Goal: Information Seeking & Learning: Understand process/instructions

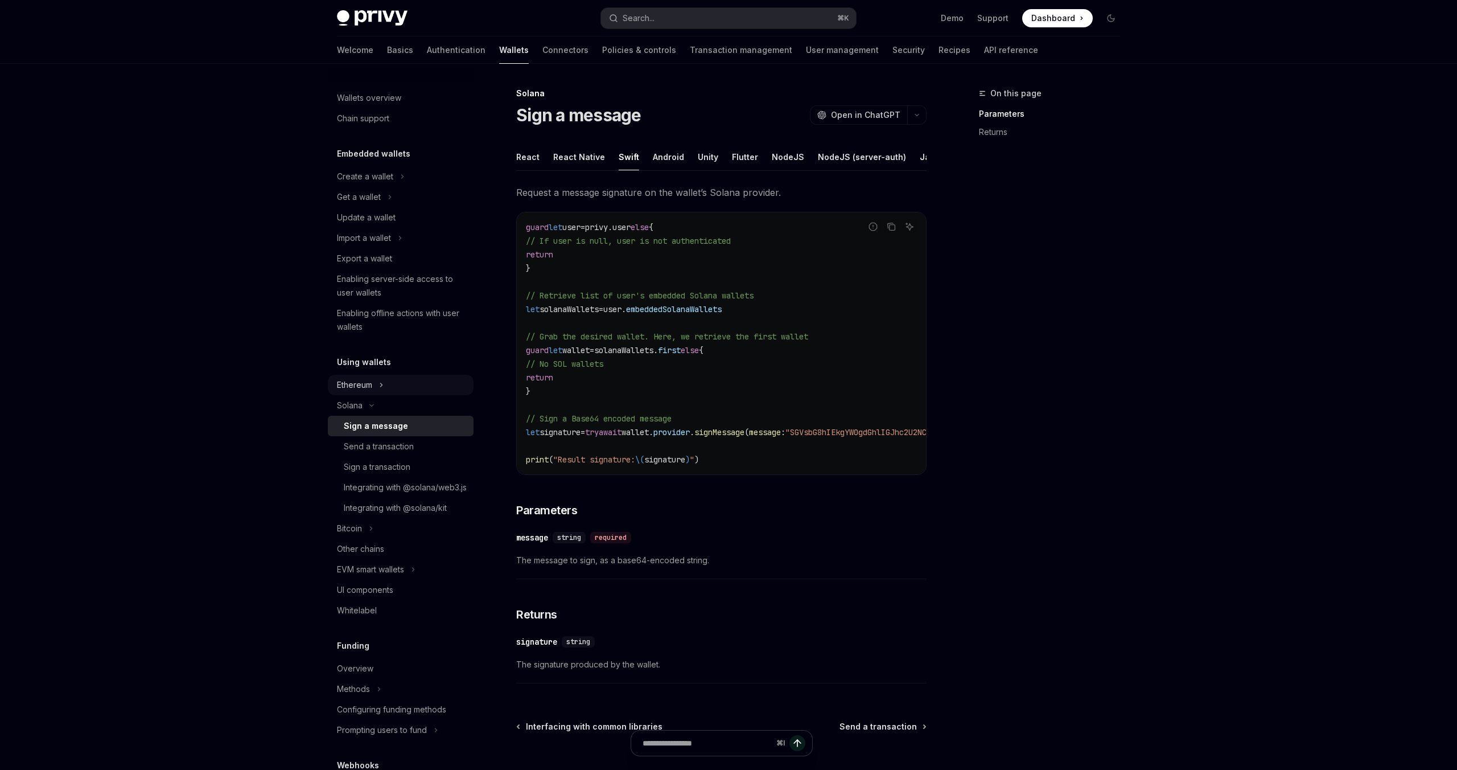
click at [383, 388] on icon "Toggle Ethereum section" at bounding box center [381, 385] width 5 height 14
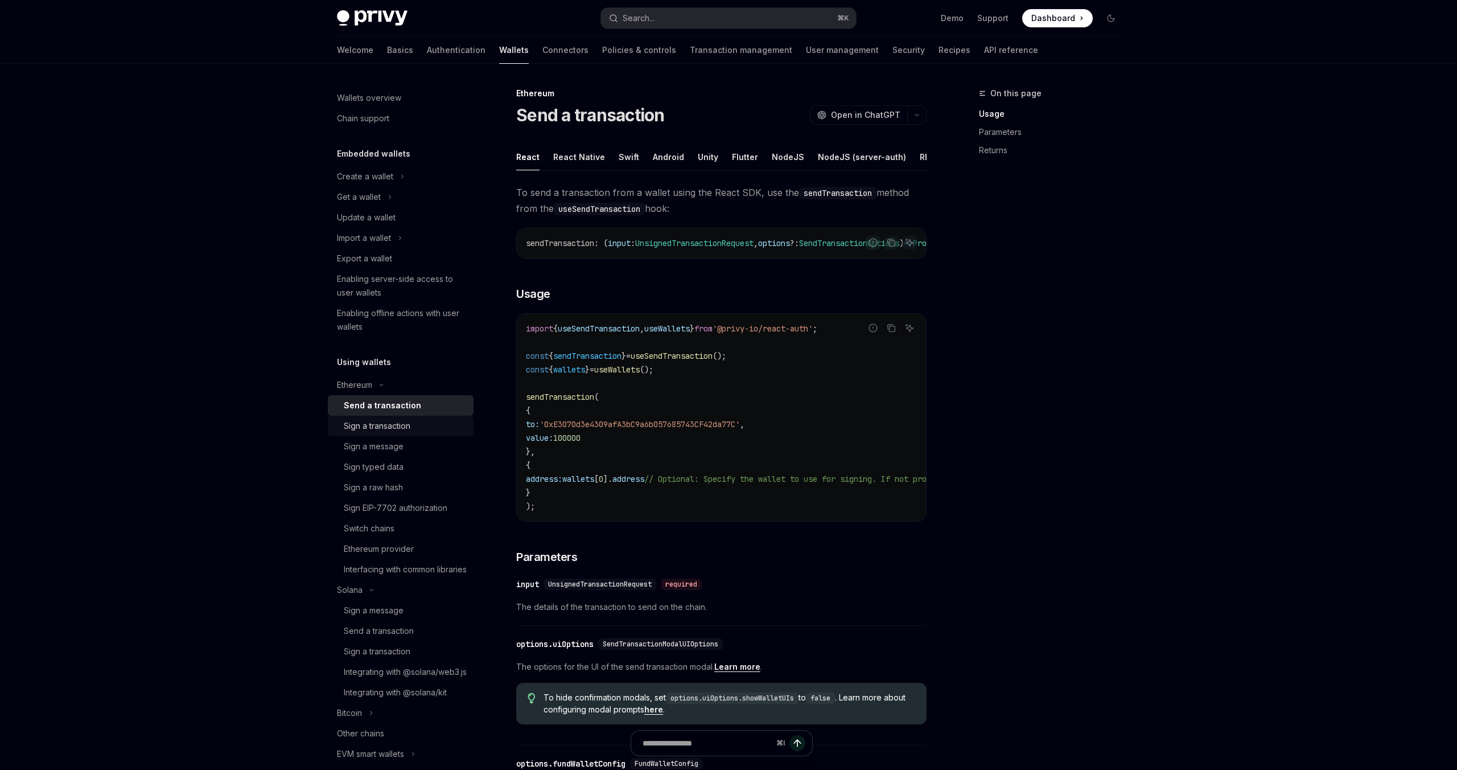
click at [380, 425] on div "Sign a transaction" at bounding box center [377, 426] width 67 height 14
click at [625, 164] on div "Swift" at bounding box center [629, 156] width 20 height 27
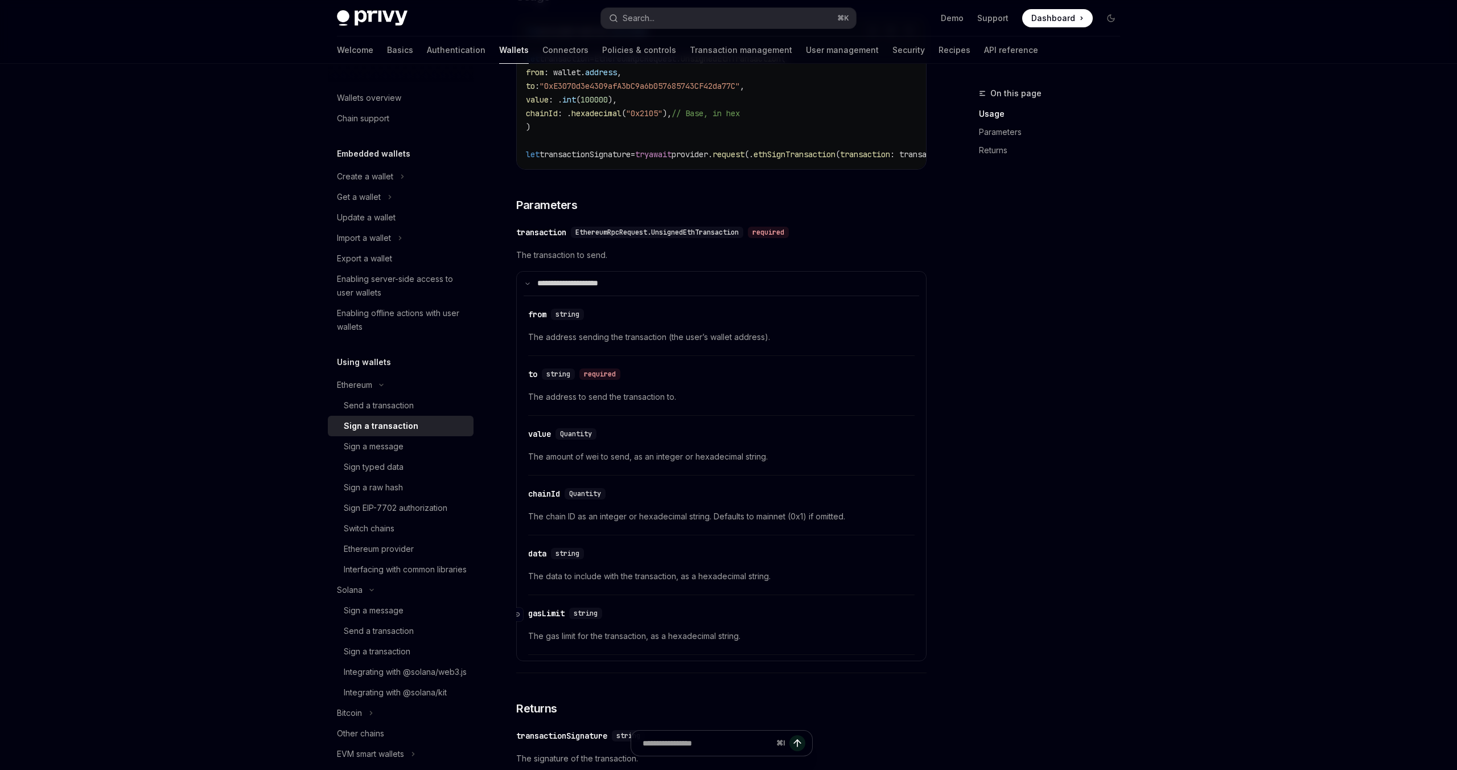
click at [554, 618] on div "gasLimit" at bounding box center [546, 612] width 36 height 11
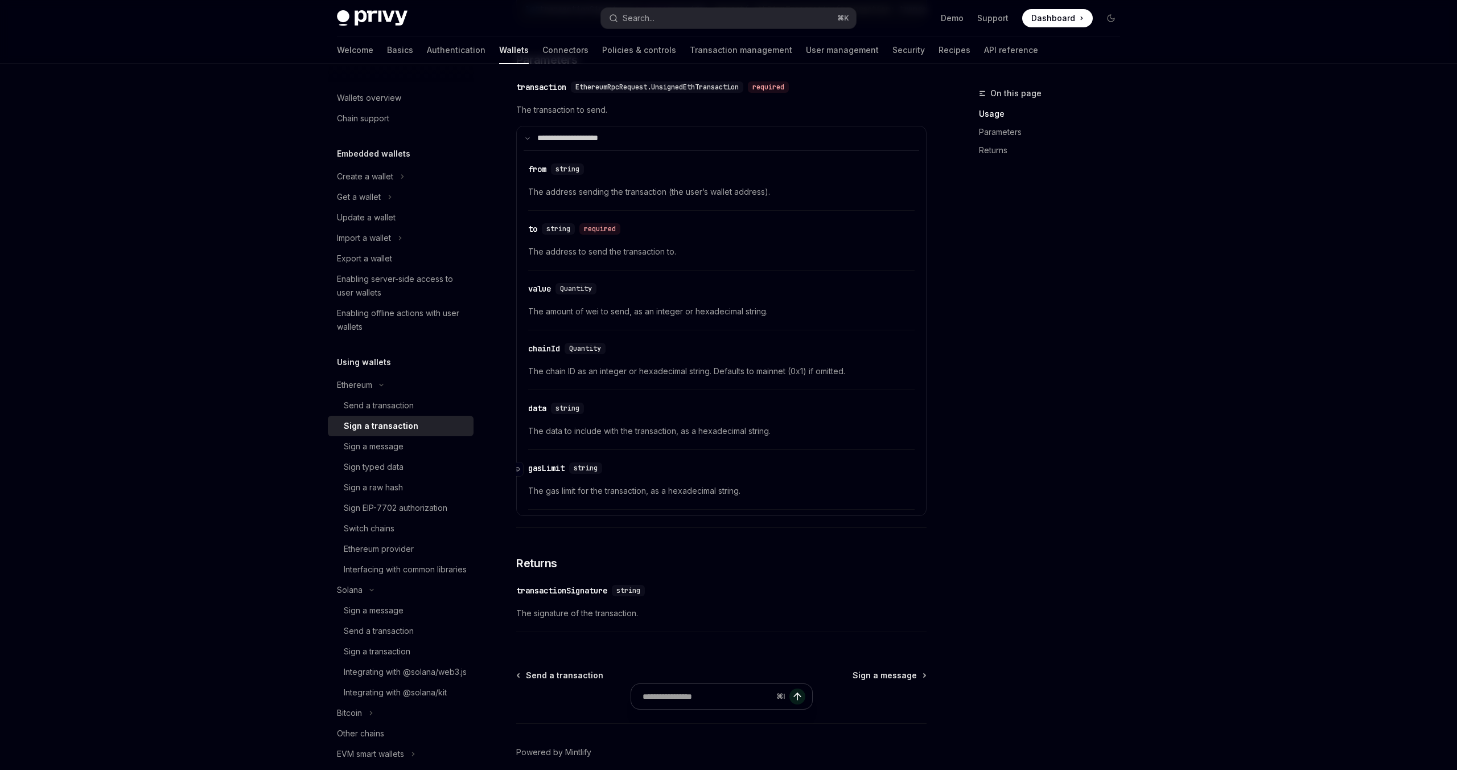
click at [554, 618] on div "​ transactionSignature string The signature of the transaction." at bounding box center [721, 605] width 410 height 54
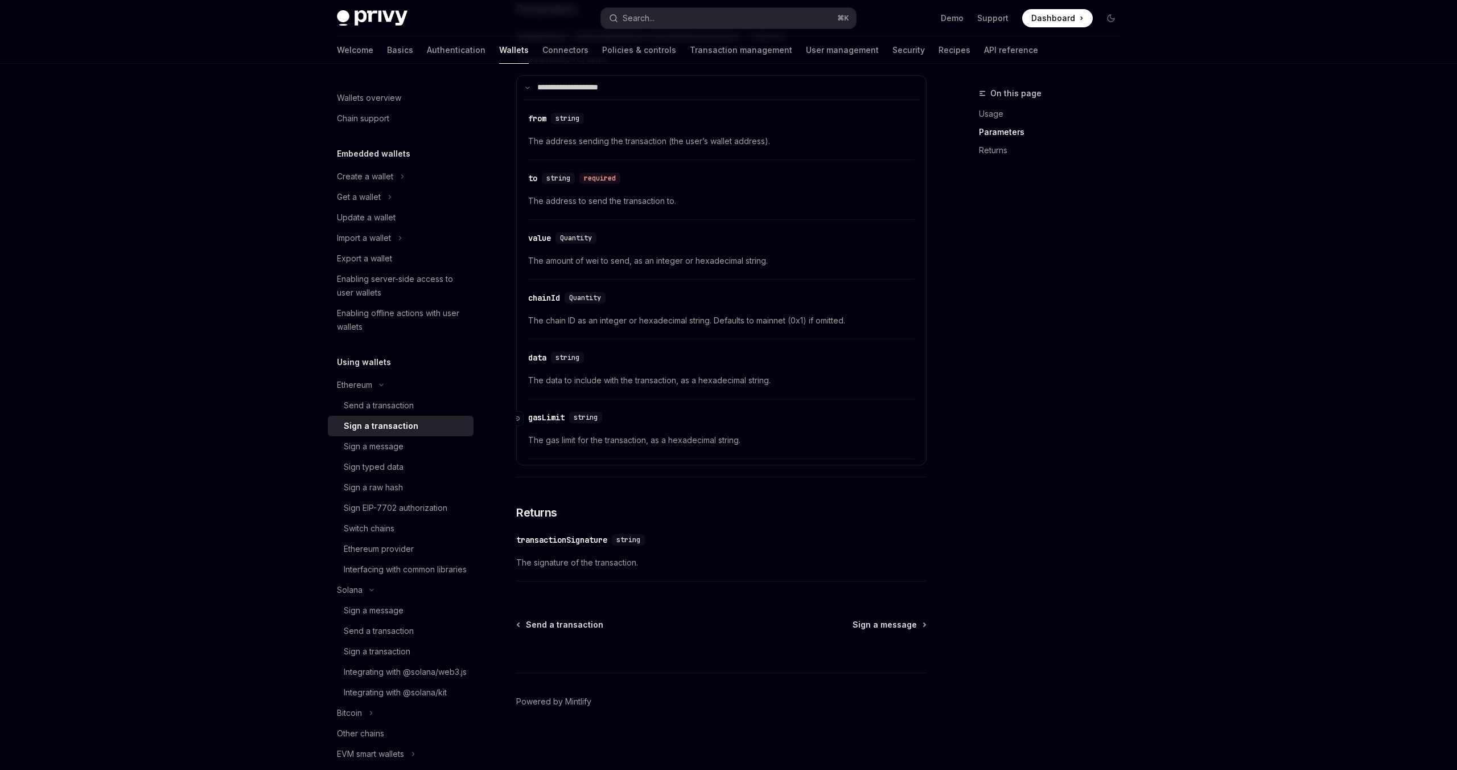
scroll to position [499, 0]
drag, startPoint x: 567, startPoint y: 417, endPoint x: 529, endPoint y: 417, distance: 38.1
click at [529, 417] on div "​ gasLimit string" at bounding box center [567, 415] width 79 height 11
copy div "gasLimit"
click at [366, 566] on div "Interfacing with common libraries" at bounding box center [405, 569] width 123 height 14
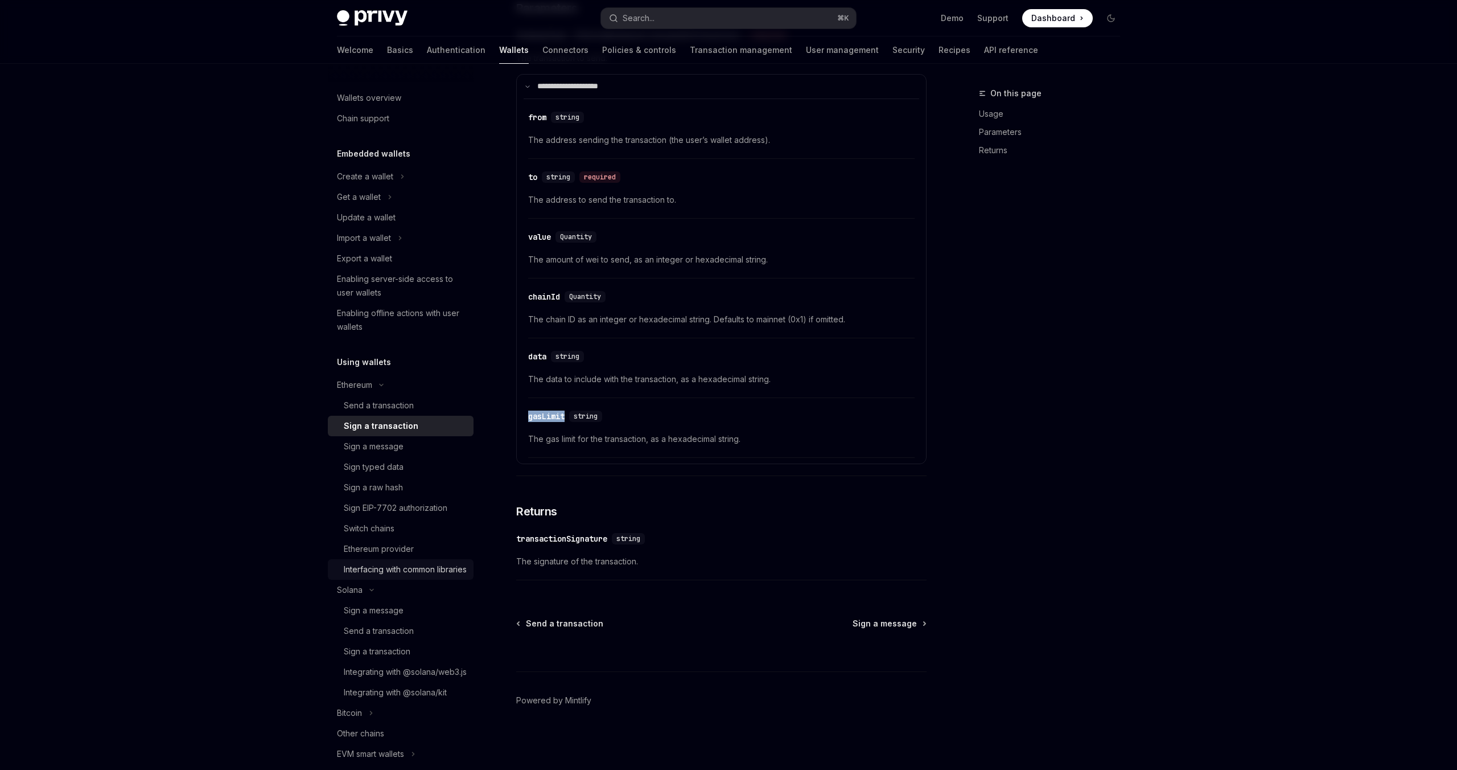
type textarea "*"
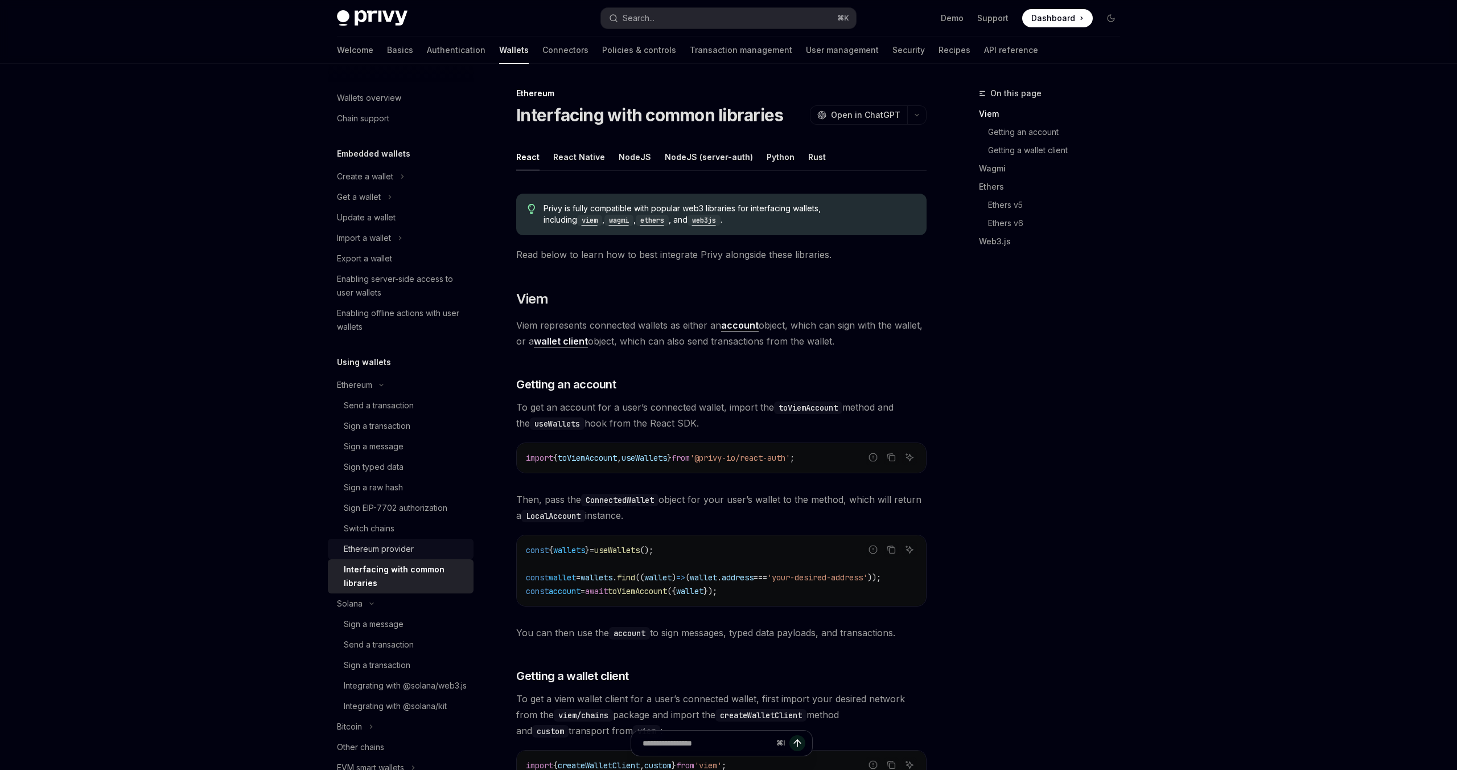
click at [402, 545] on div "Ethereum provider" at bounding box center [379, 549] width 70 height 14
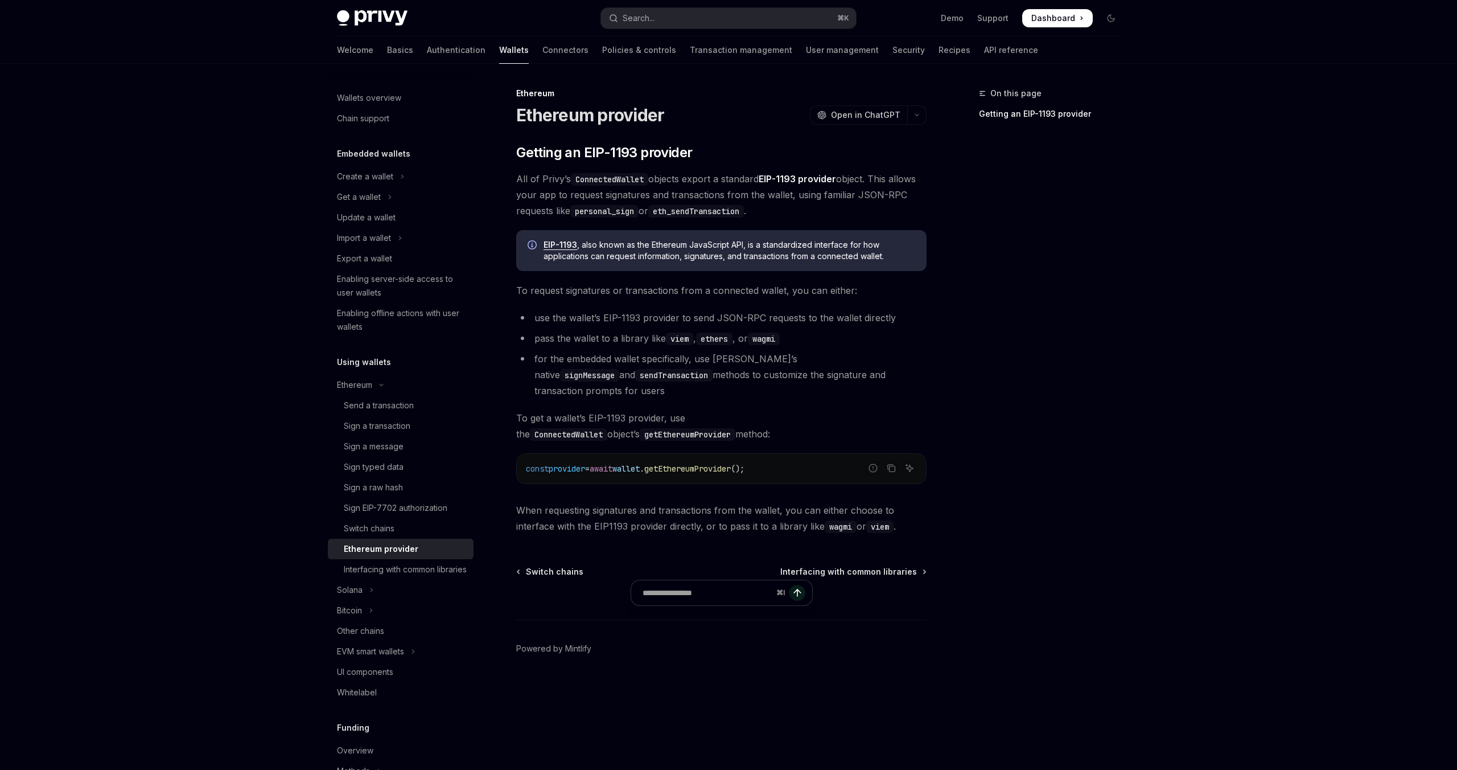
click at [800, 176] on link "EIP-1193 provider" at bounding box center [797, 179] width 77 height 12
click at [371, 524] on div "Switch chains" at bounding box center [369, 528] width 51 height 14
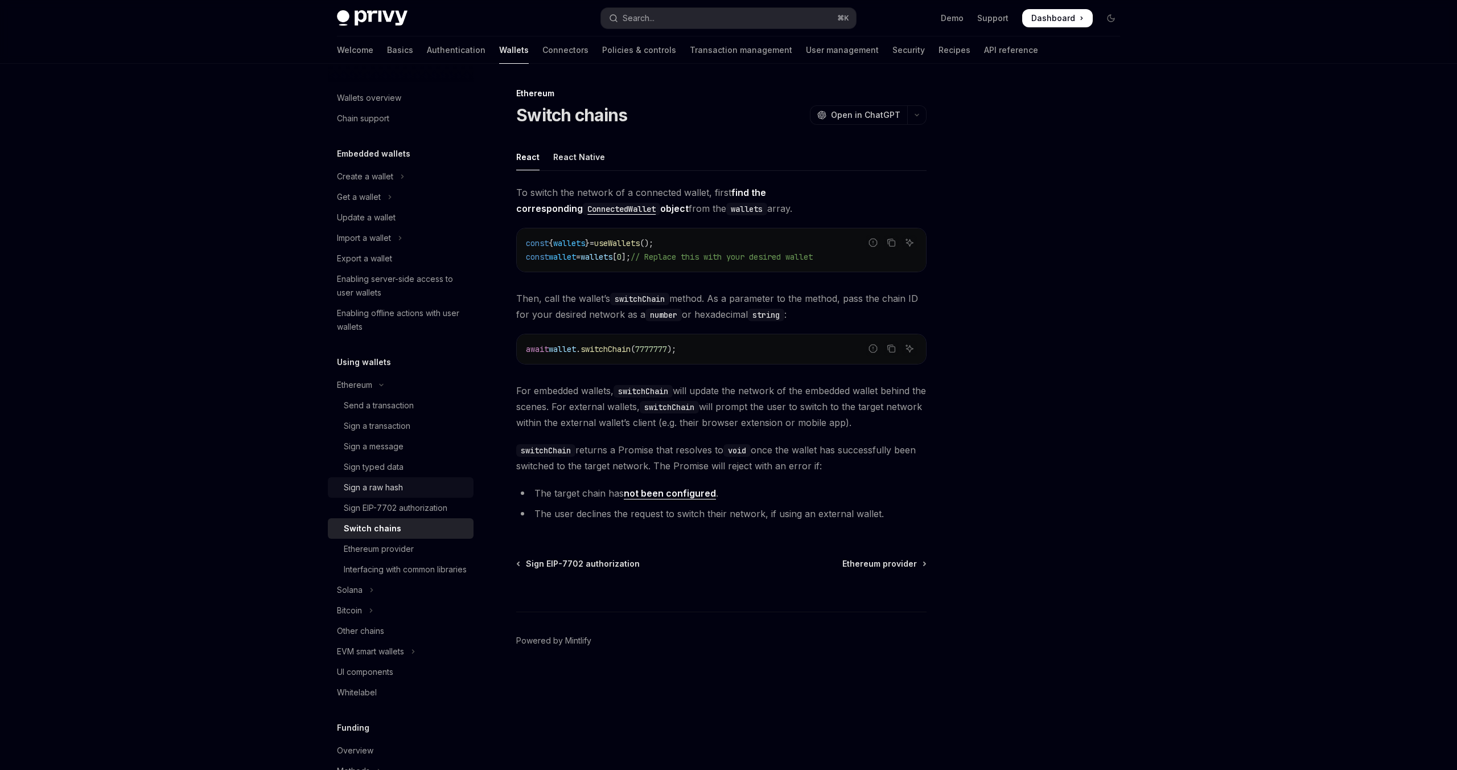
click at [385, 488] on div "Sign a raw hash" at bounding box center [373, 487] width 59 height 14
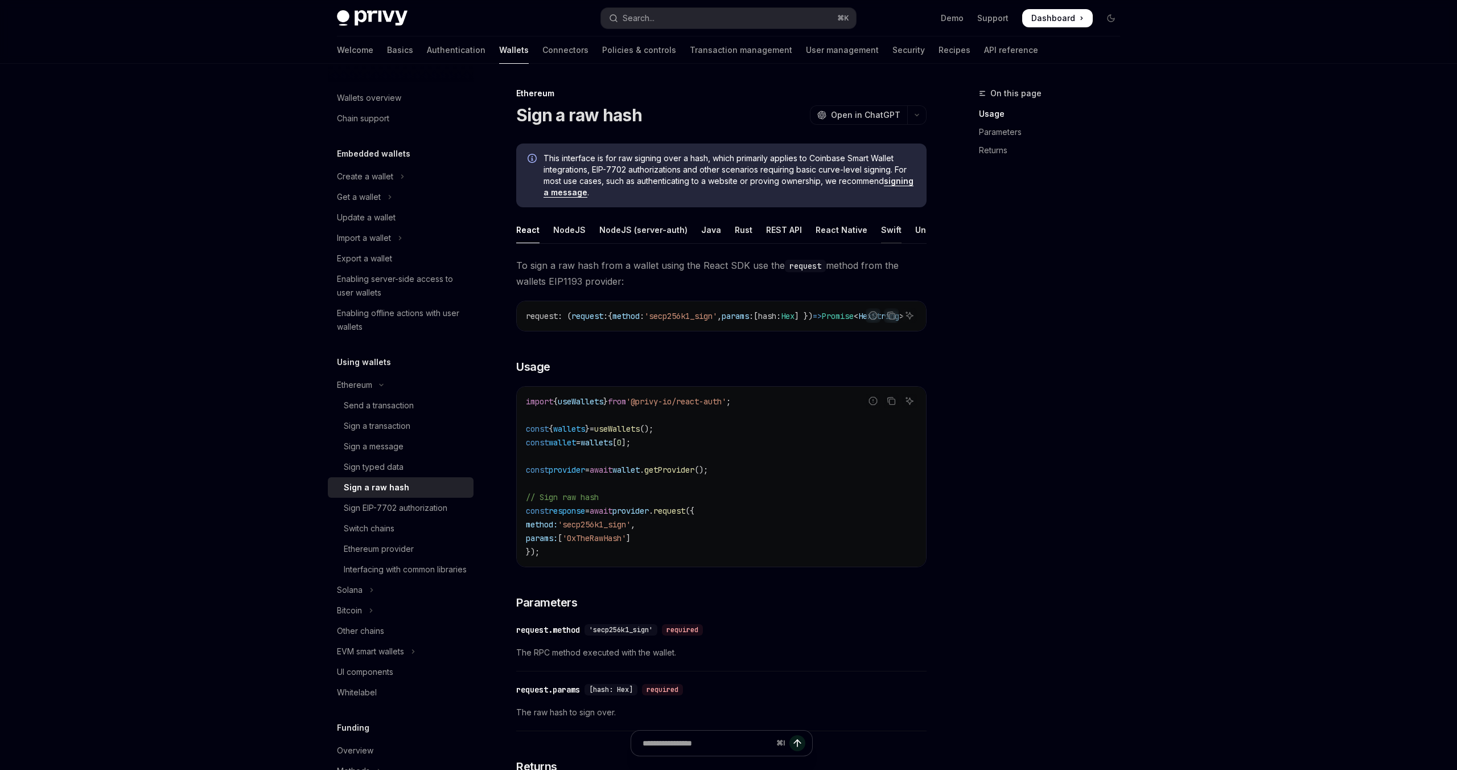
click at [881, 235] on div "Swift" at bounding box center [891, 229] width 20 height 27
type textarea "*"
